Goal: Task Accomplishment & Management: Complete application form

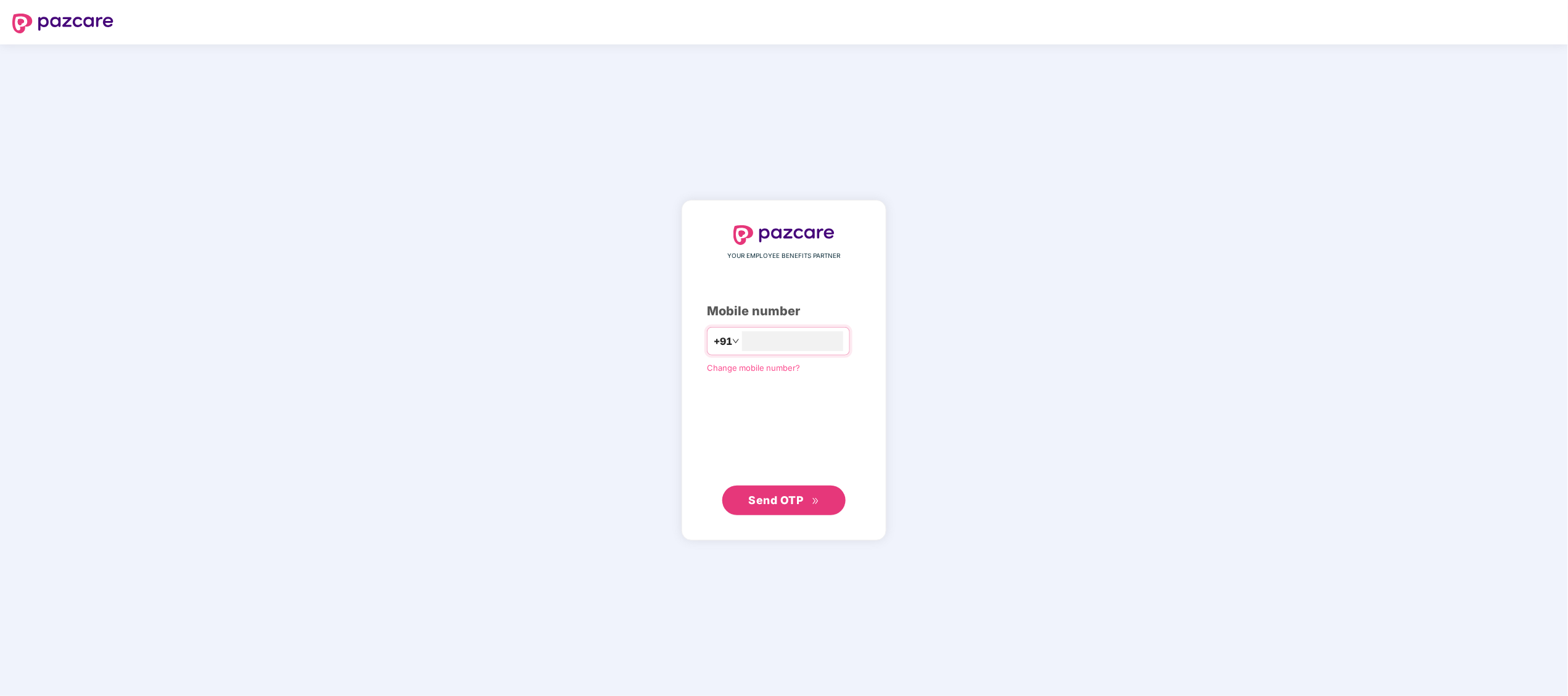
type input "**********"
click at [734, 504] on button "Send OTP" at bounding box center [783, 499] width 124 height 29
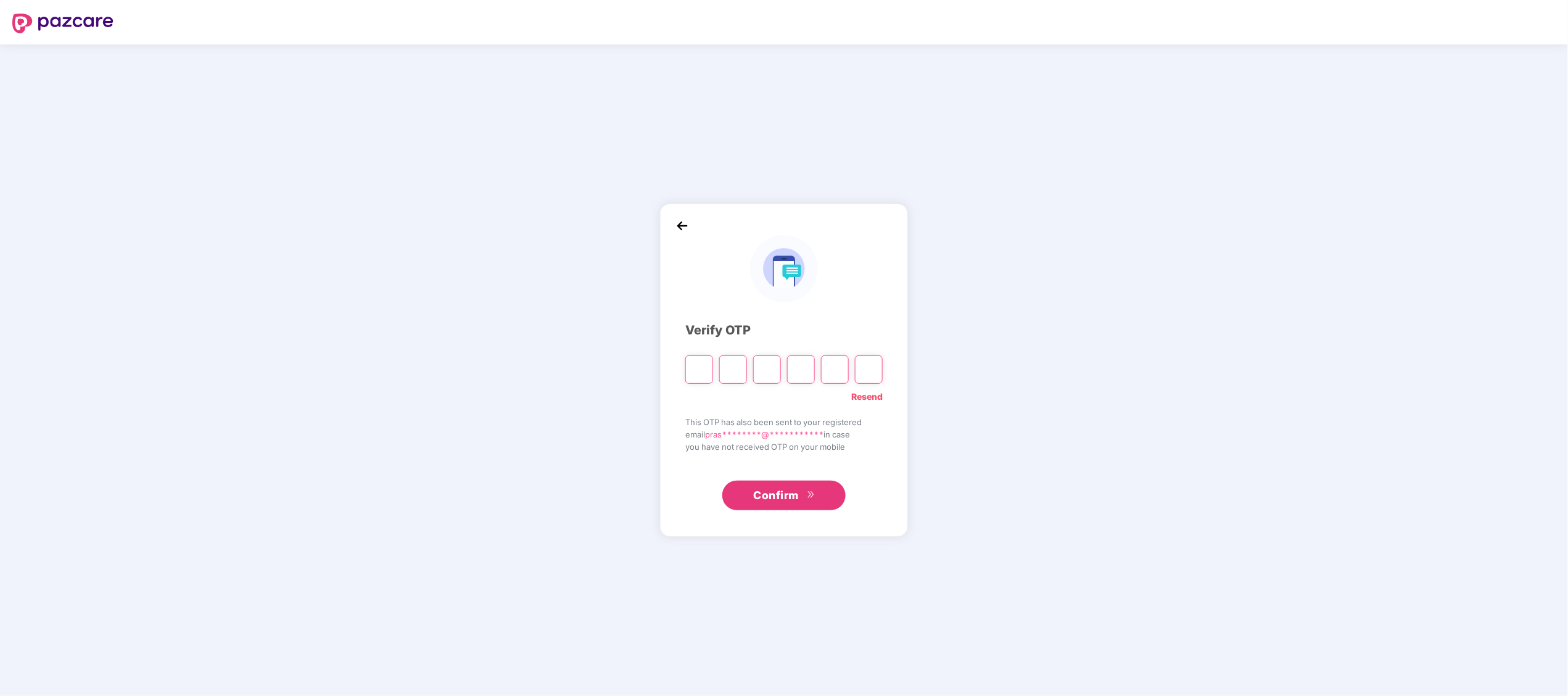
paste input "*"
type input "*"
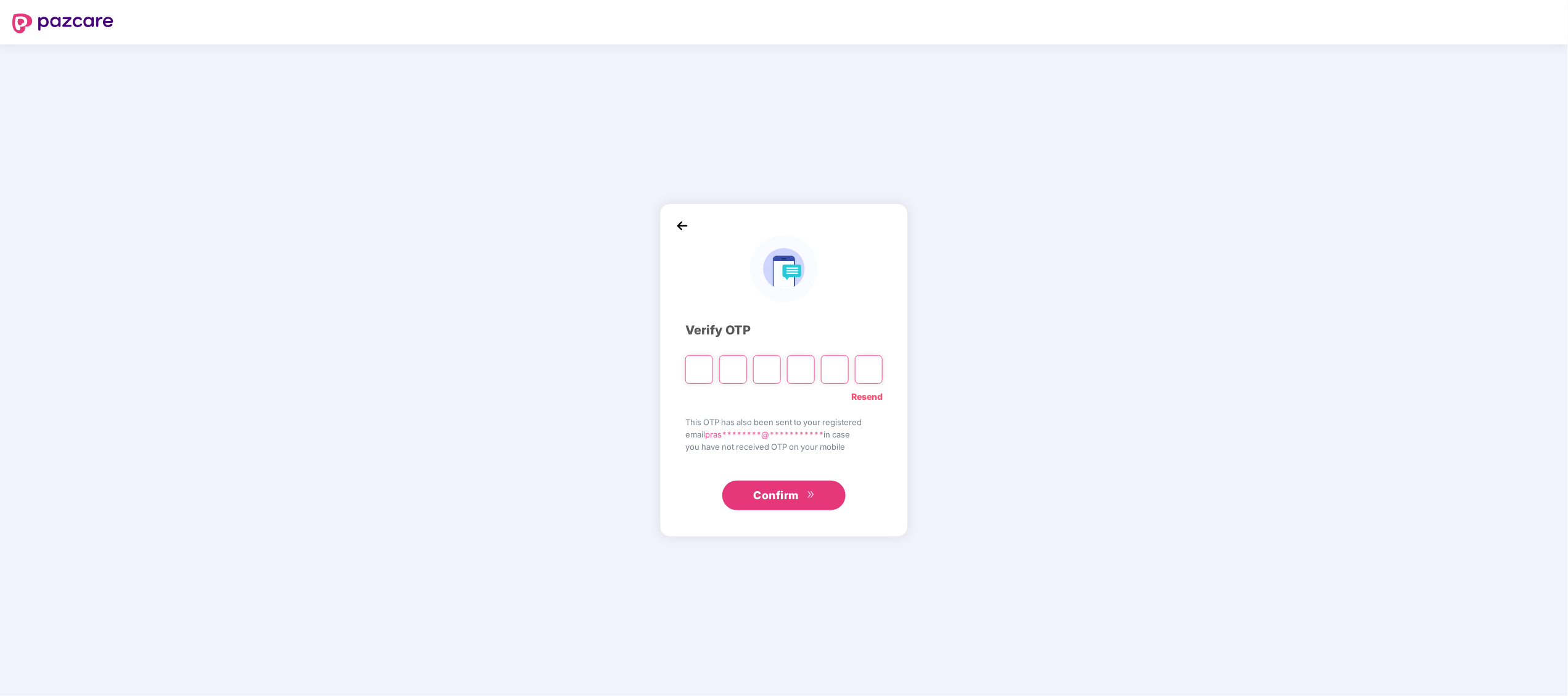
type input "*"
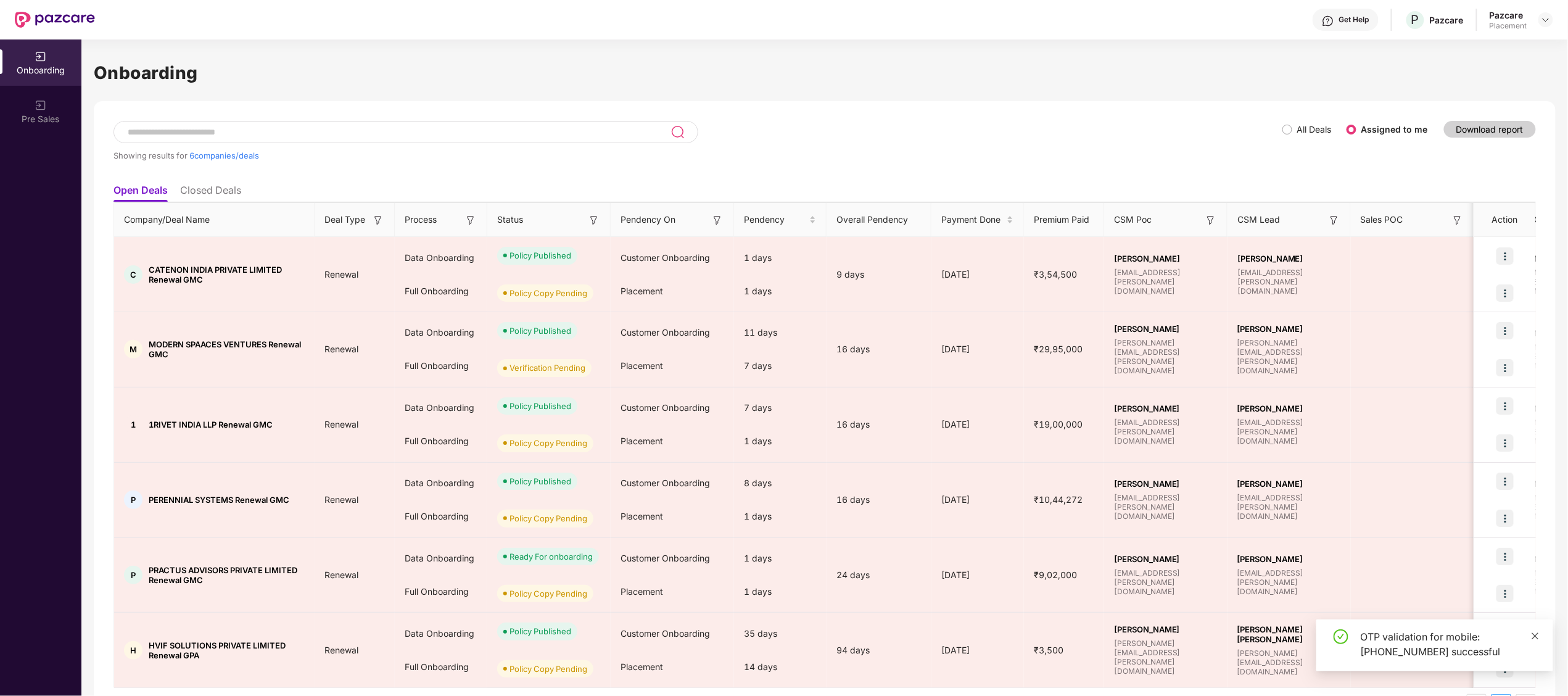
click at [1534, 634] on icon "close" at bounding box center [1535, 636] width 7 height 7
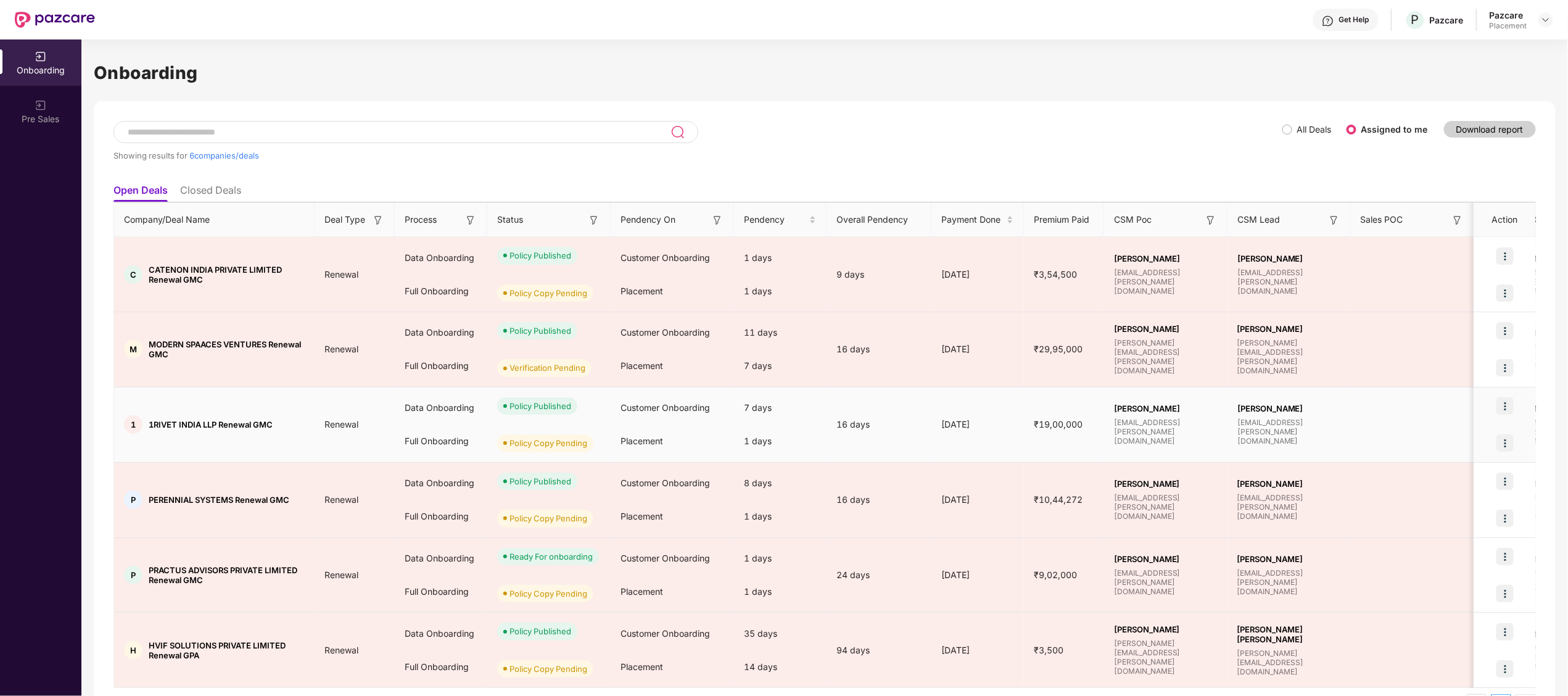
scroll to position [38, 0]
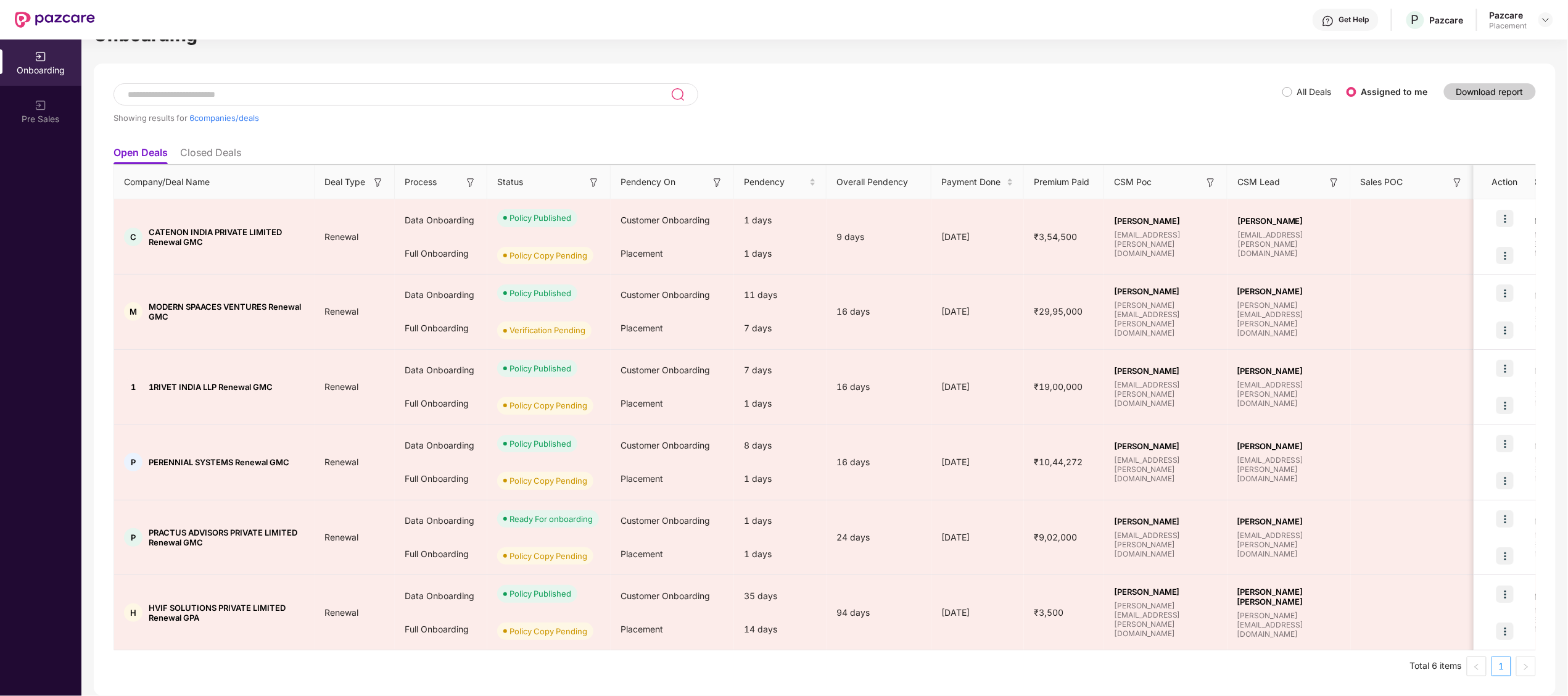
click at [176, 90] on input at bounding box center [398, 95] width 544 height 11
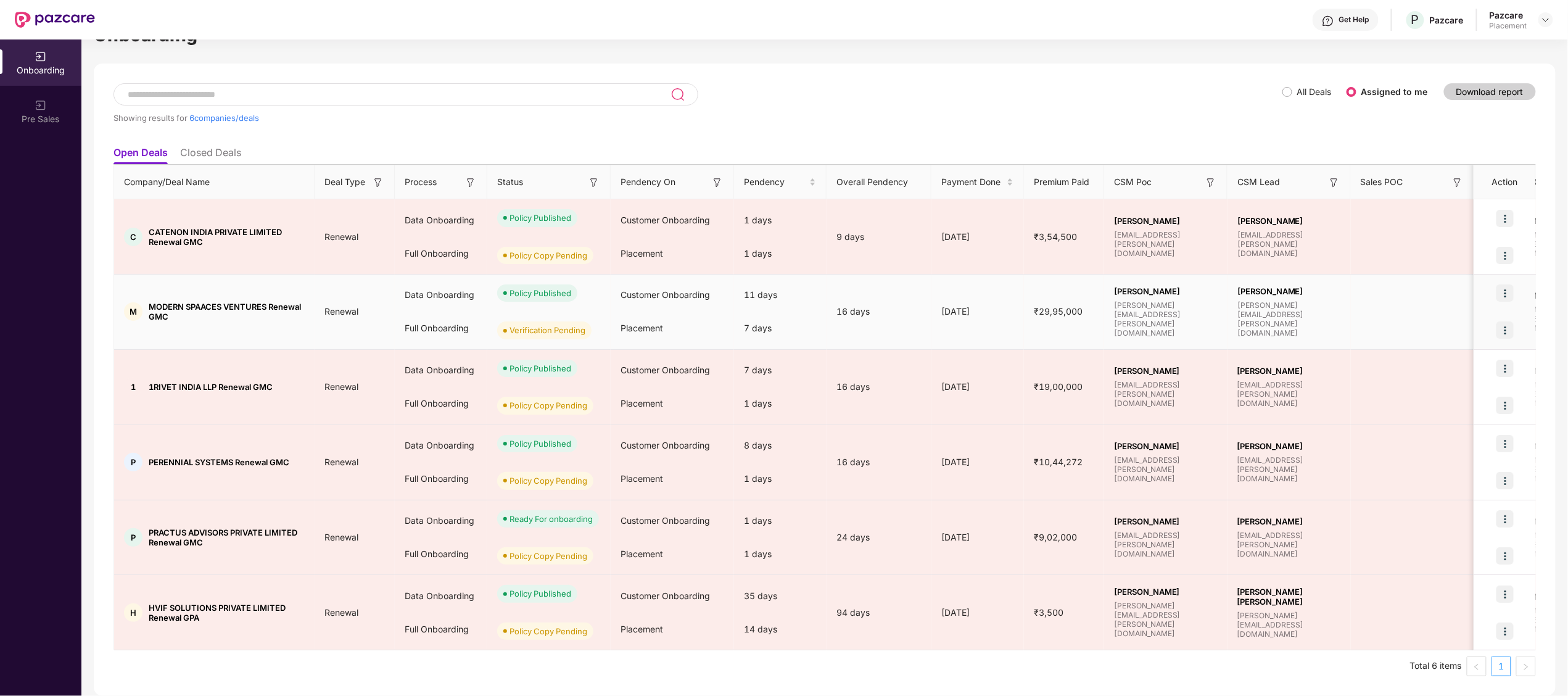
scroll to position [0, 0]
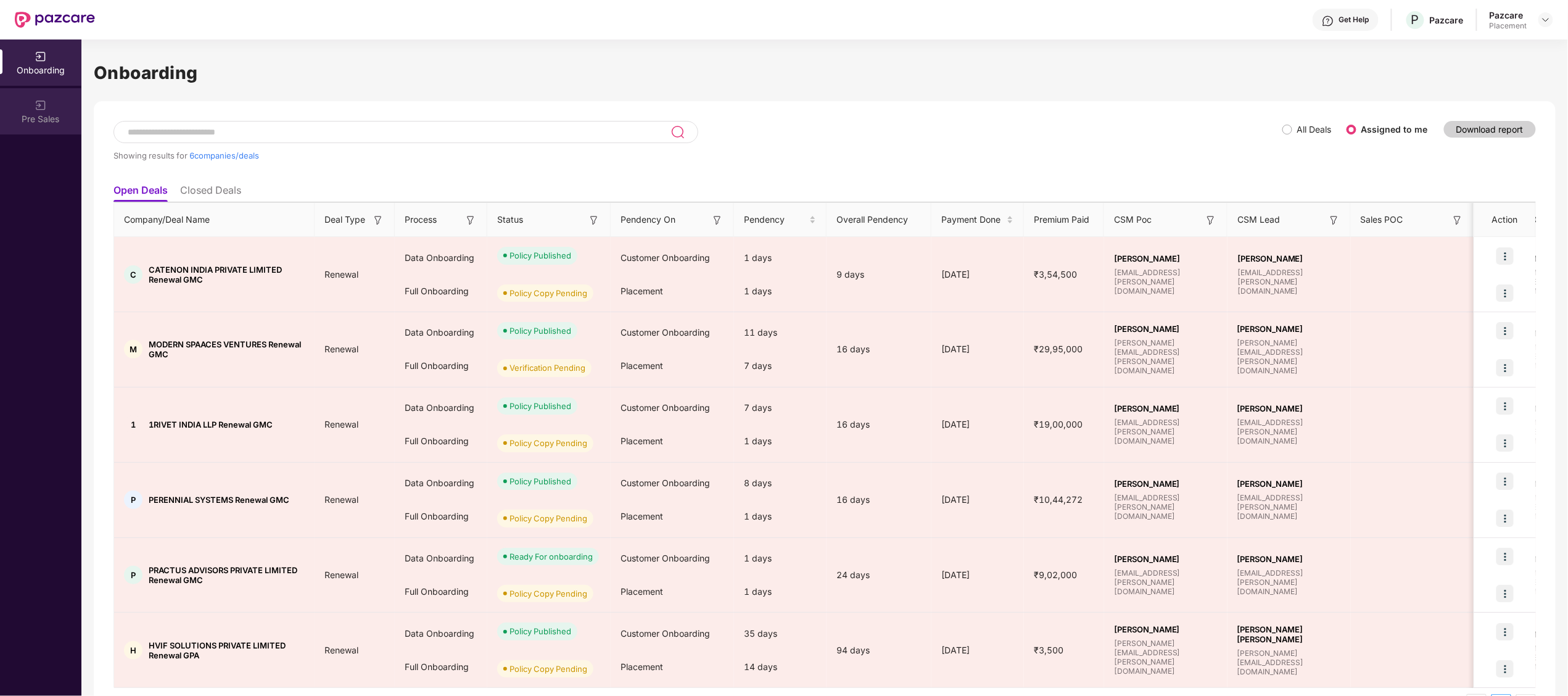
click at [36, 117] on div "Pre Sales" at bounding box center [41, 119] width 82 height 12
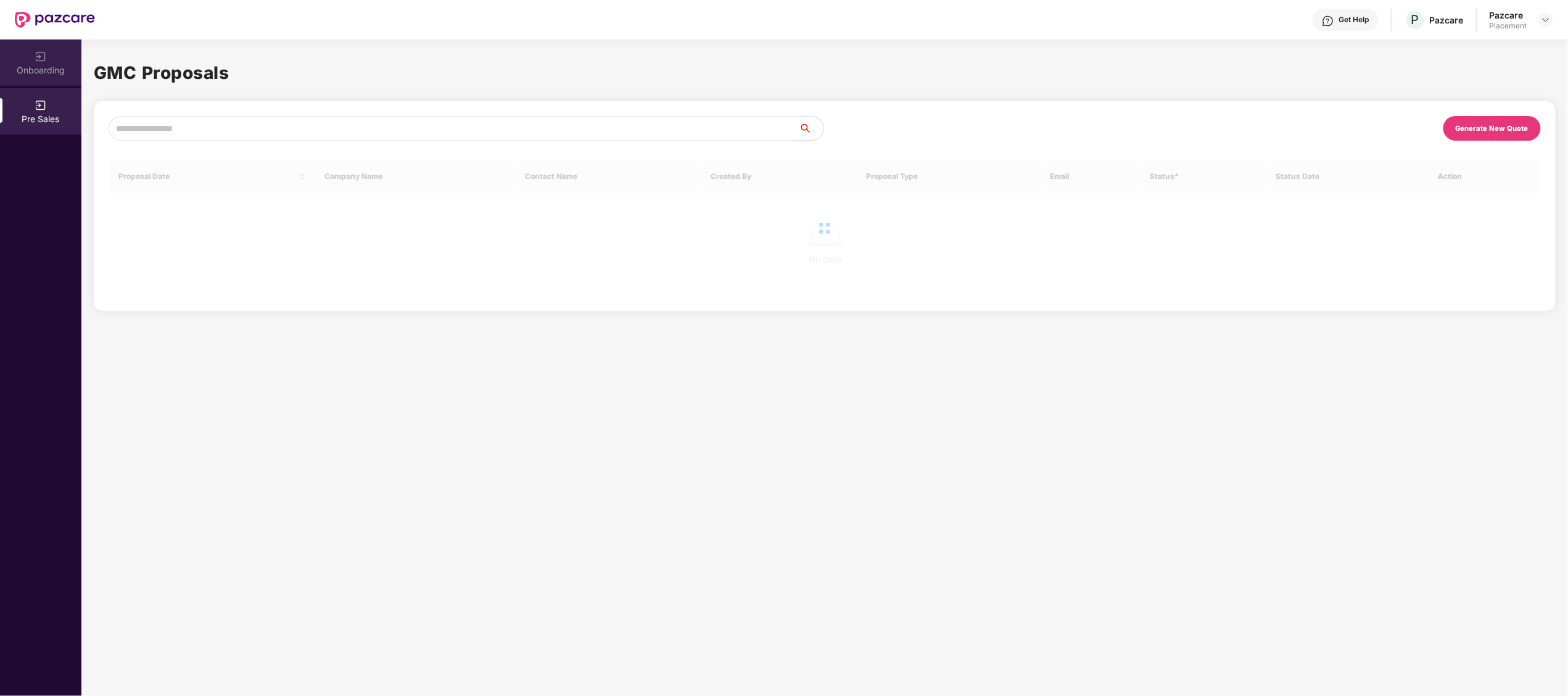
click at [33, 85] on div "Onboarding" at bounding box center [41, 62] width 82 height 46
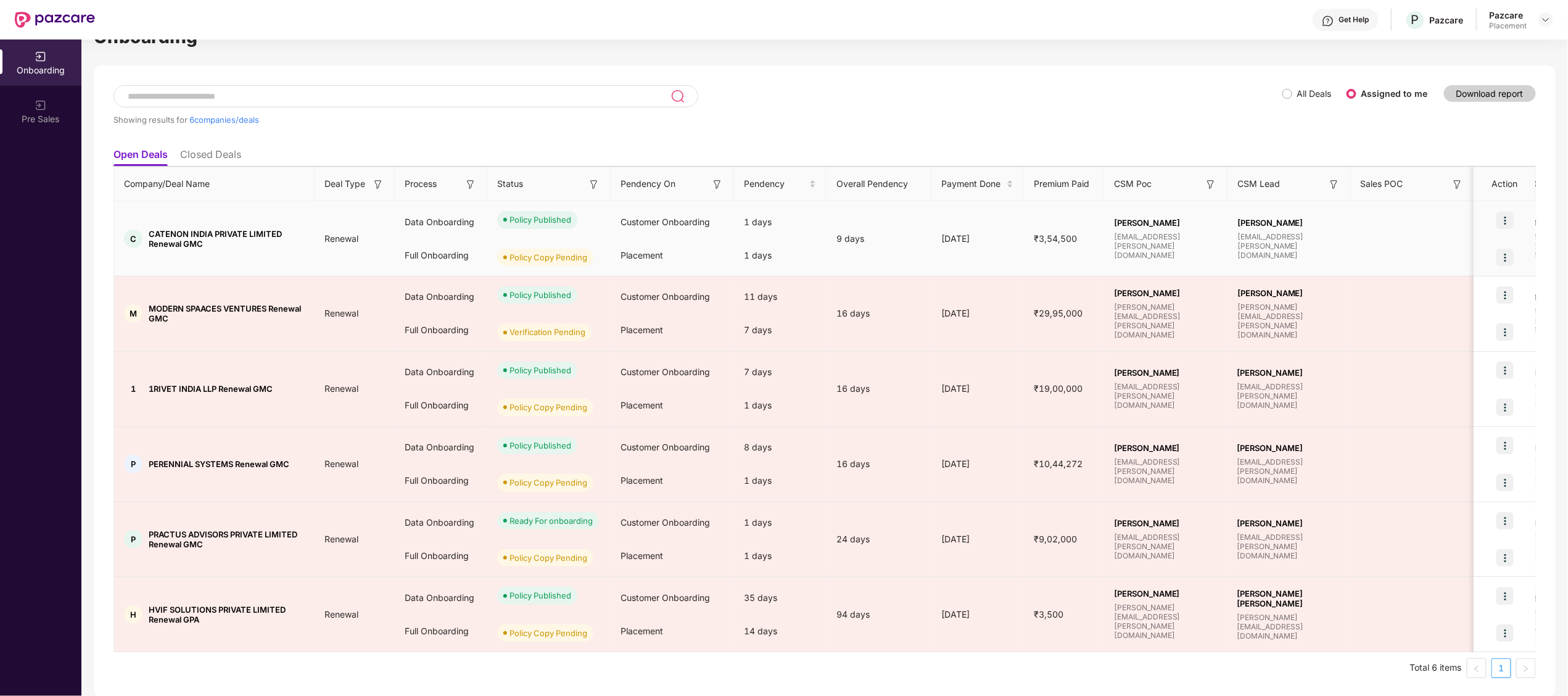
scroll to position [38, 0]
